Goal: Task Accomplishment & Management: Manage account settings

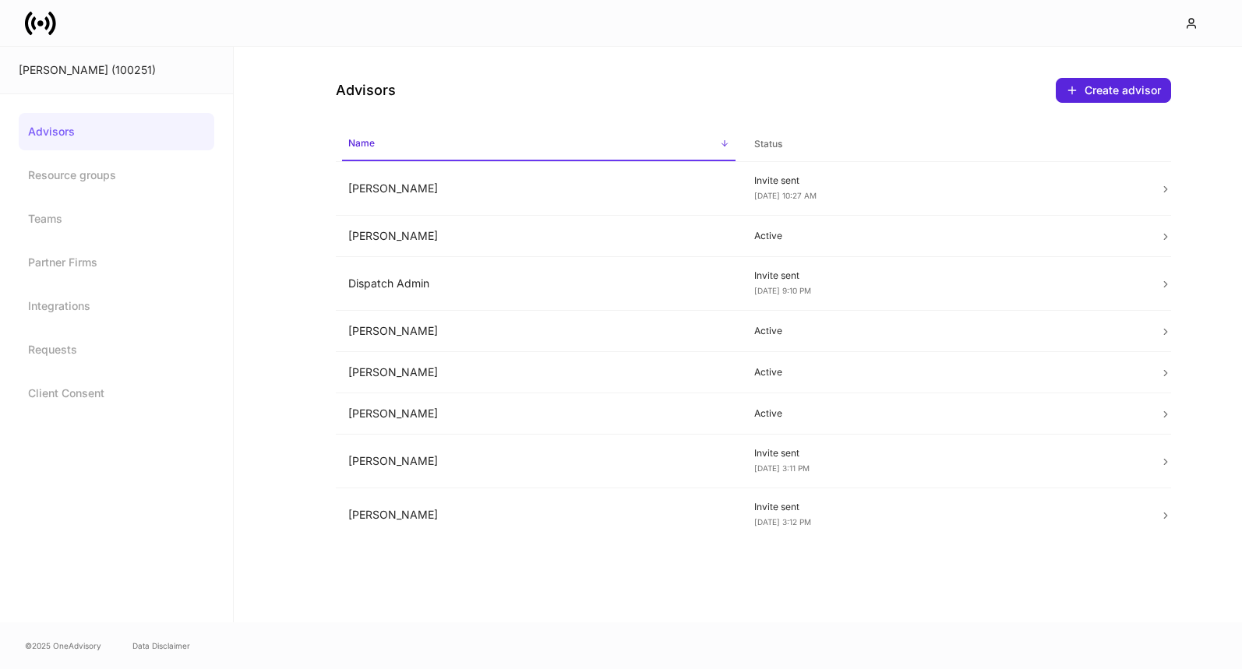
click at [43, 26] on icon at bounding box center [40, 23] width 31 height 31
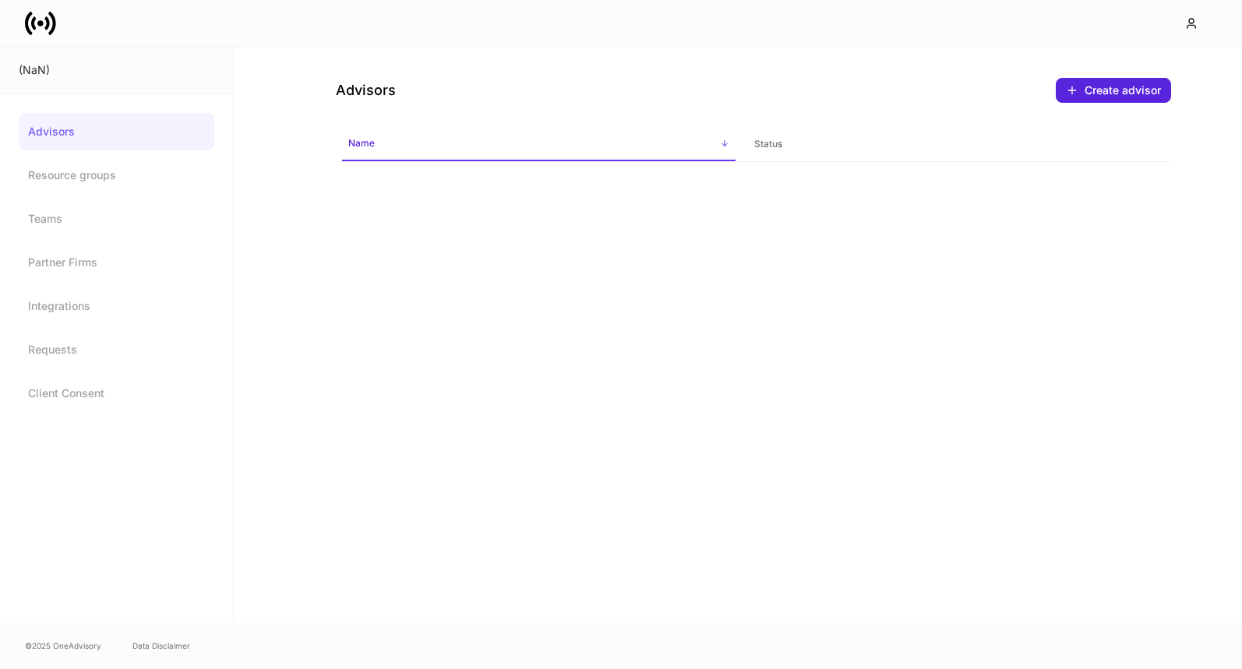
click at [55, 130] on link "Advisors" at bounding box center [117, 131] width 196 height 37
click at [34, 16] on icon at bounding box center [33, 22] width 5 height 13
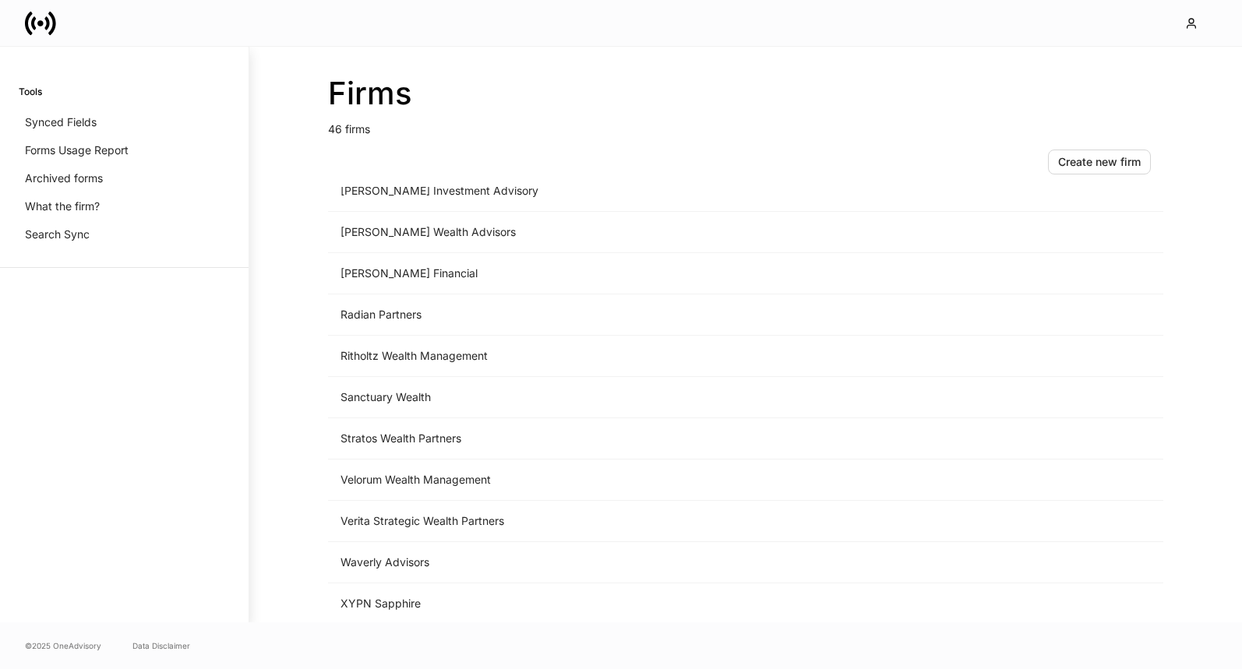
scroll to position [1520, 0]
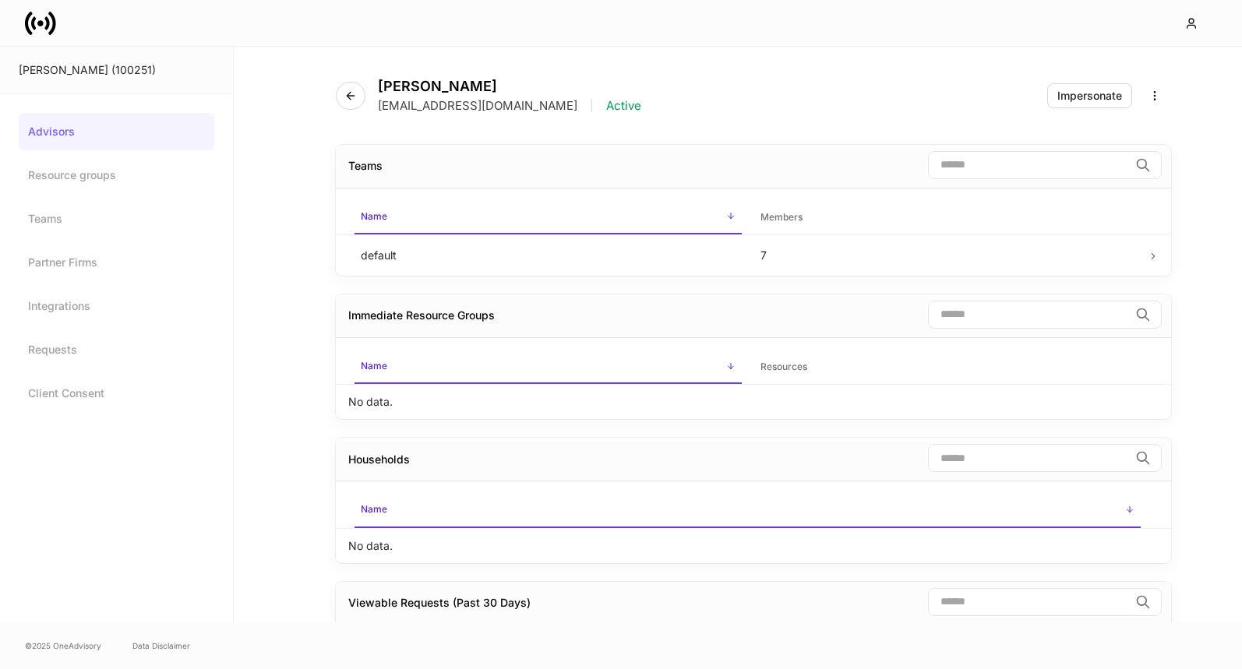
scroll to position [26, 0]
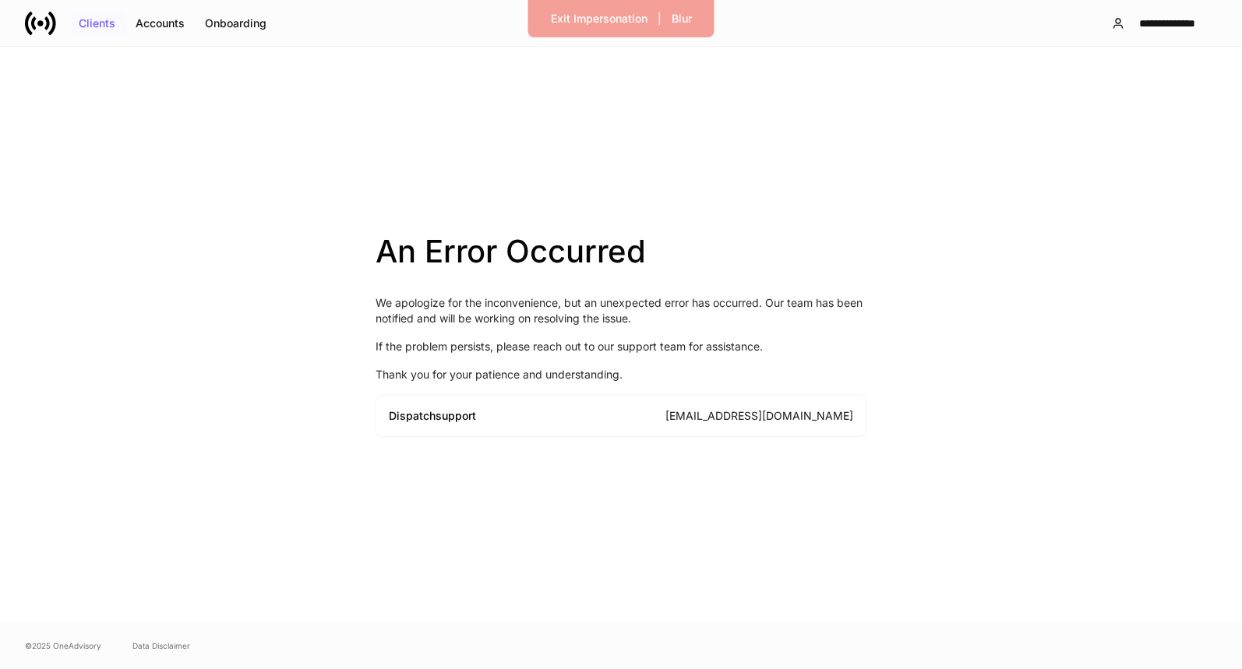
click at [97, 23] on div "Clients" at bounding box center [97, 23] width 37 height 11
click at [33, 18] on icon at bounding box center [33, 22] width 5 height 13
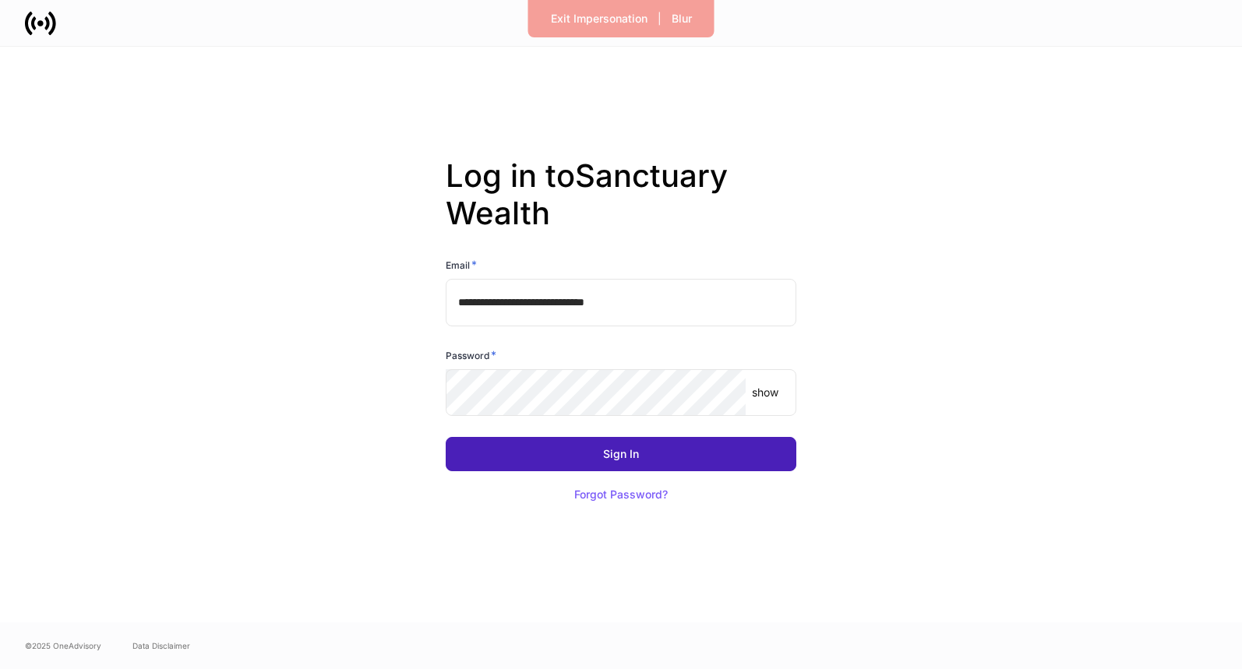
click at [621, 451] on div "Sign In" at bounding box center [621, 454] width 36 height 11
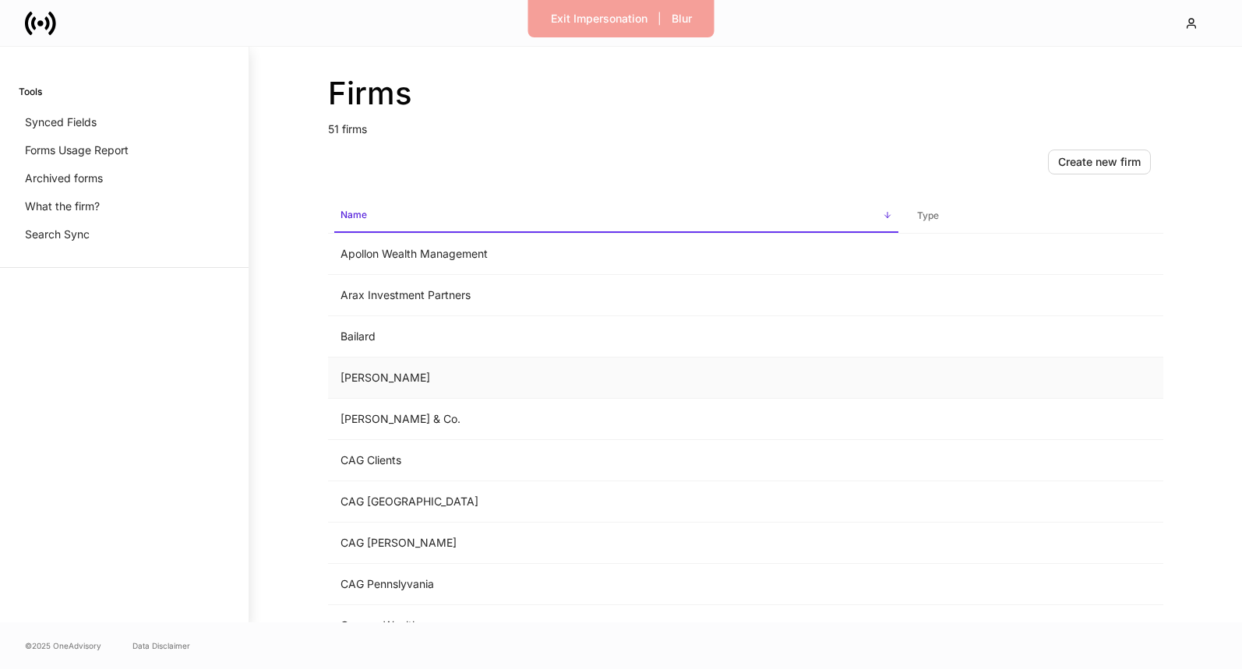
click at [403, 372] on td "[PERSON_NAME]" at bounding box center [616, 378] width 577 height 41
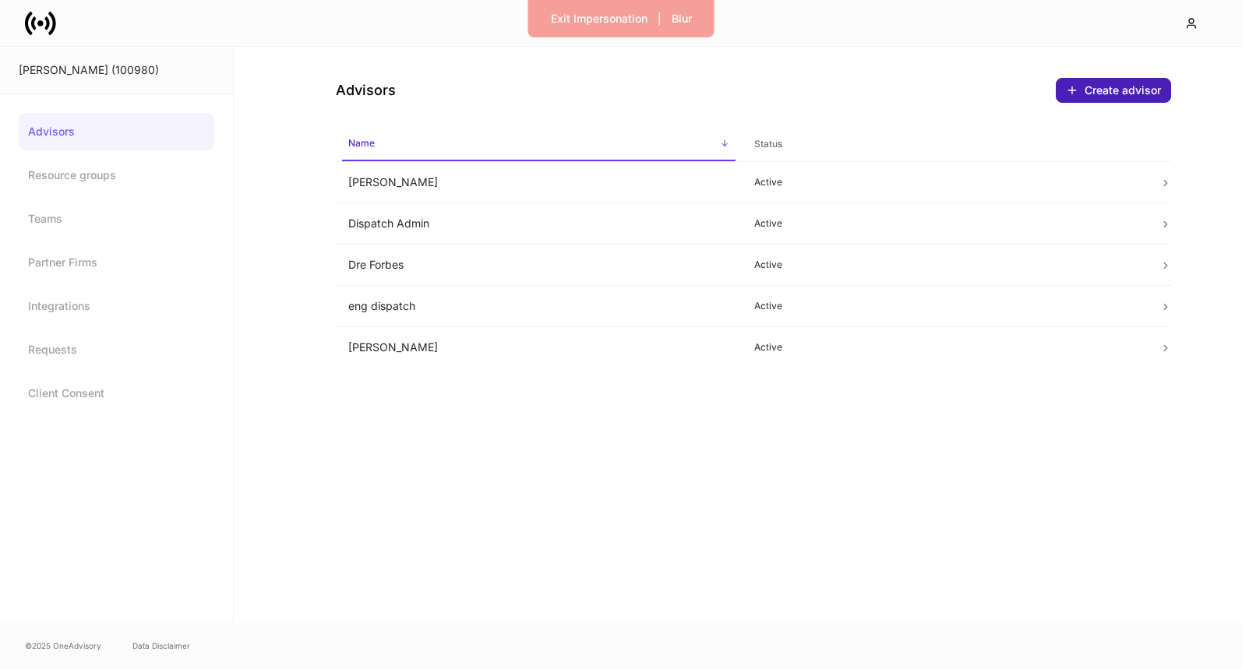
click at [1112, 89] on div "Create advisor" at bounding box center [1113, 90] width 95 height 12
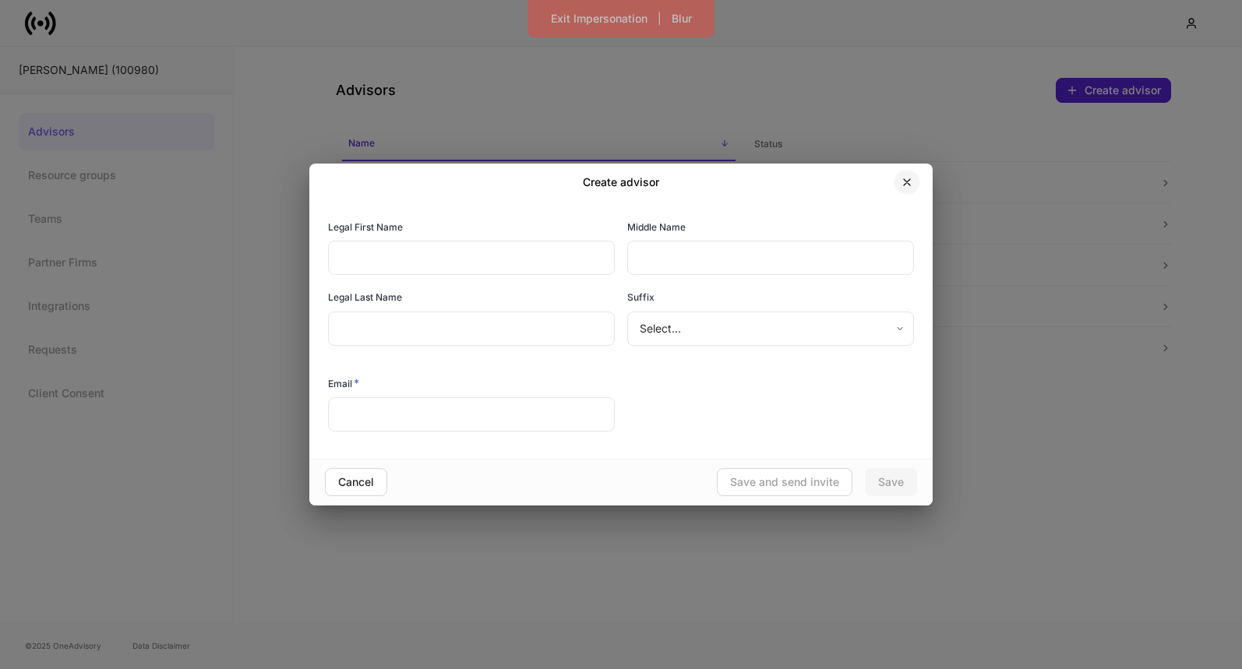
click at [910, 182] on icon "button" at bounding box center [907, 182] width 12 height 12
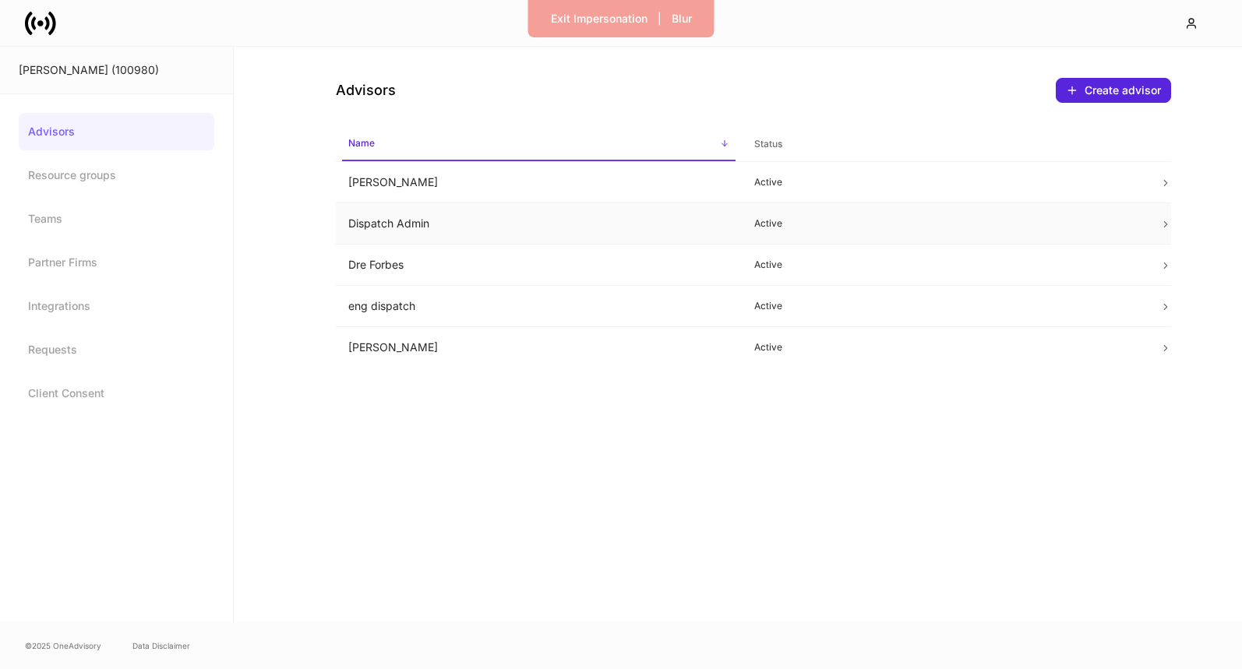
click at [560, 221] on td "Dispatch Admin" at bounding box center [539, 223] width 406 height 41
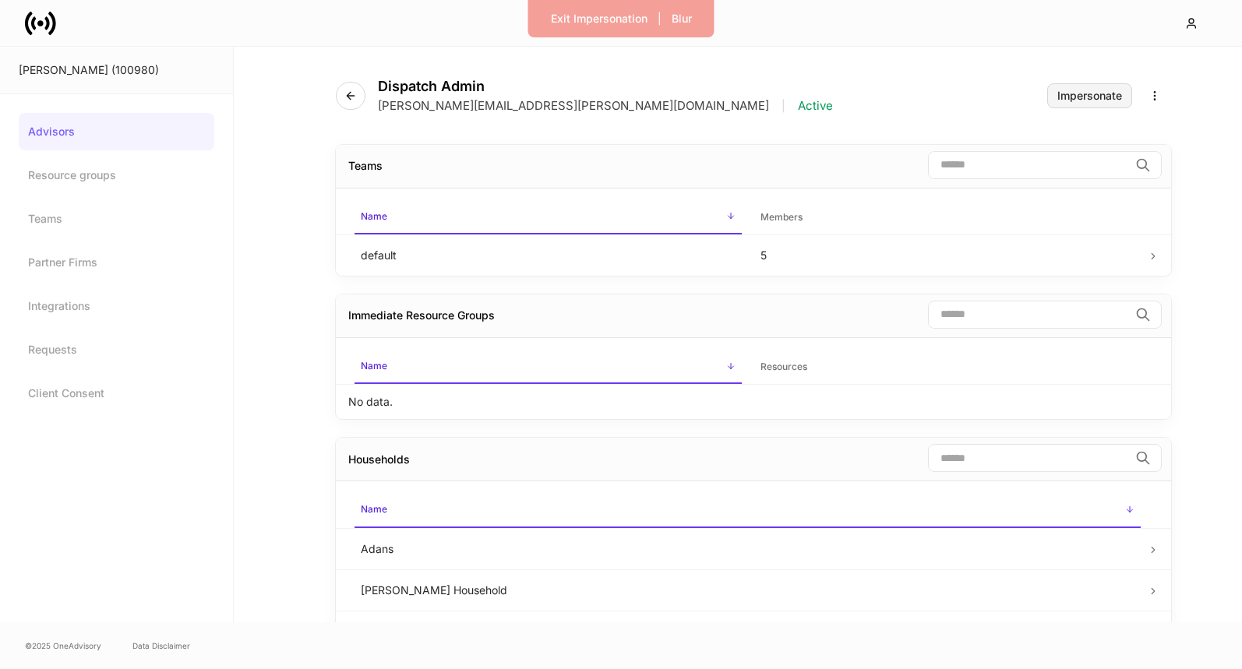
click at [1093, 93] on div "Impersonate" at bounding box center [1089, 95] width 65 height 11
